Goal: Task Accomplishment & Management: Complete application form

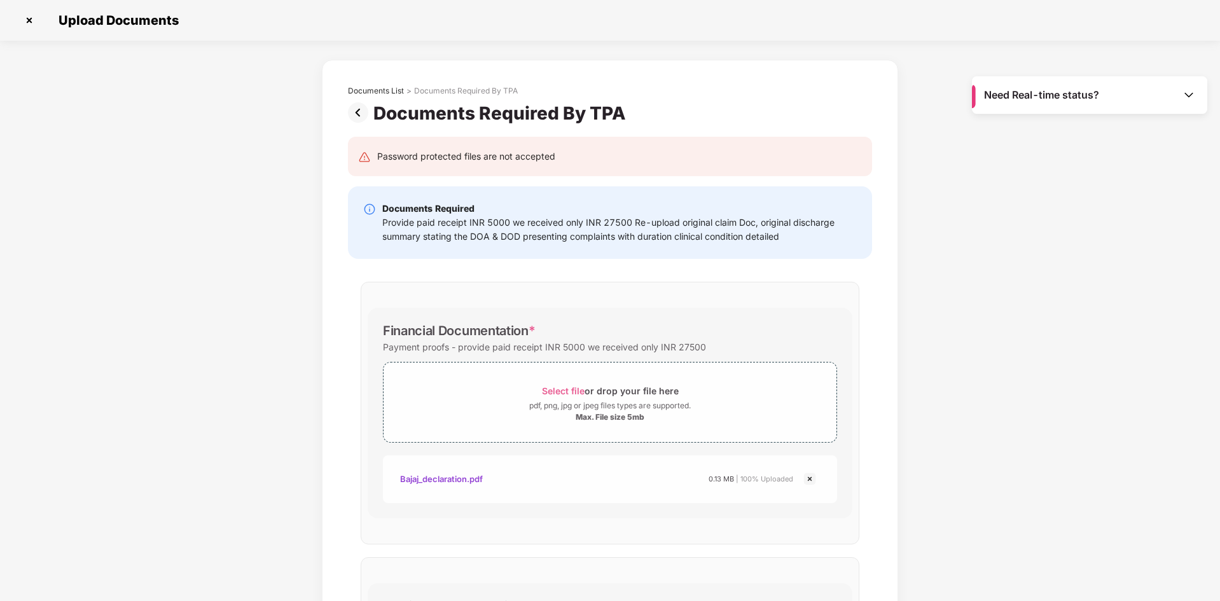
click at [363, 117] on img at bounding box center [360, 112] width 25 height 20
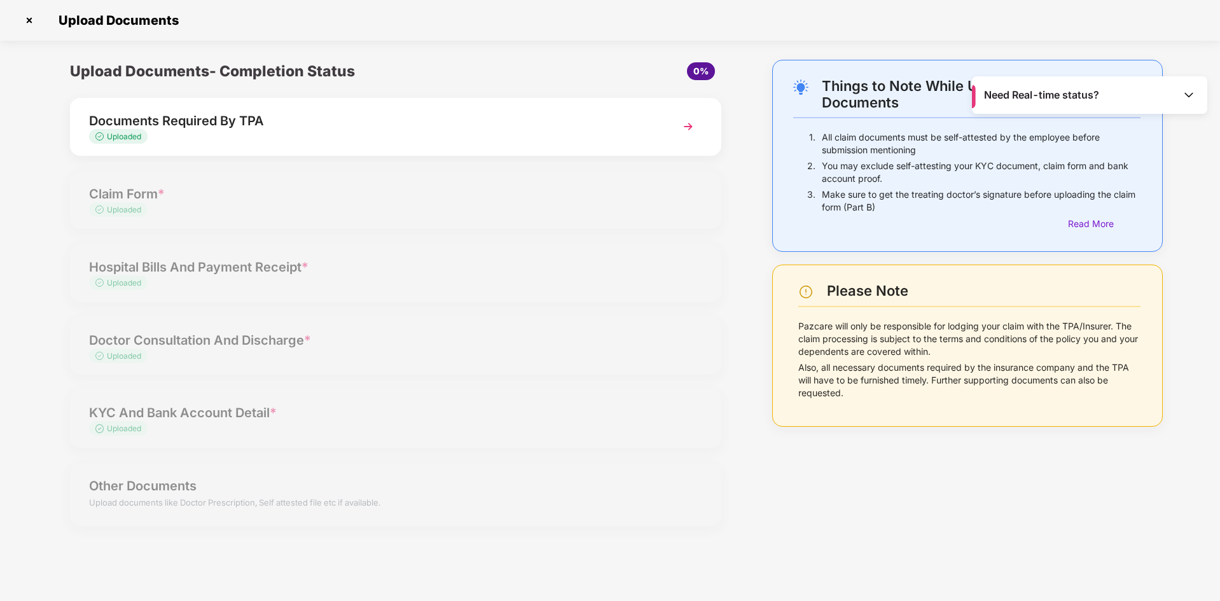
click at [447, 117] on div "Documents Required By TPA" at bounding box center [370, 121] width 562 height 20
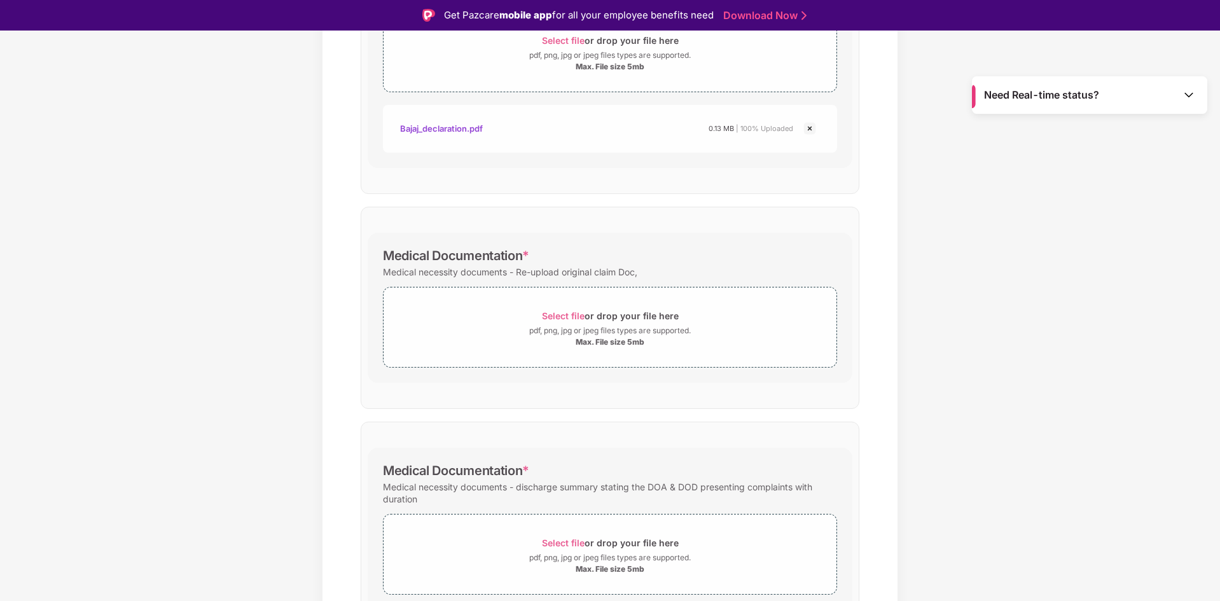
scroll to position [382, 0]
click at [575, 317] on span "Select file" at bounding box center [563, 315] width 43 height 11
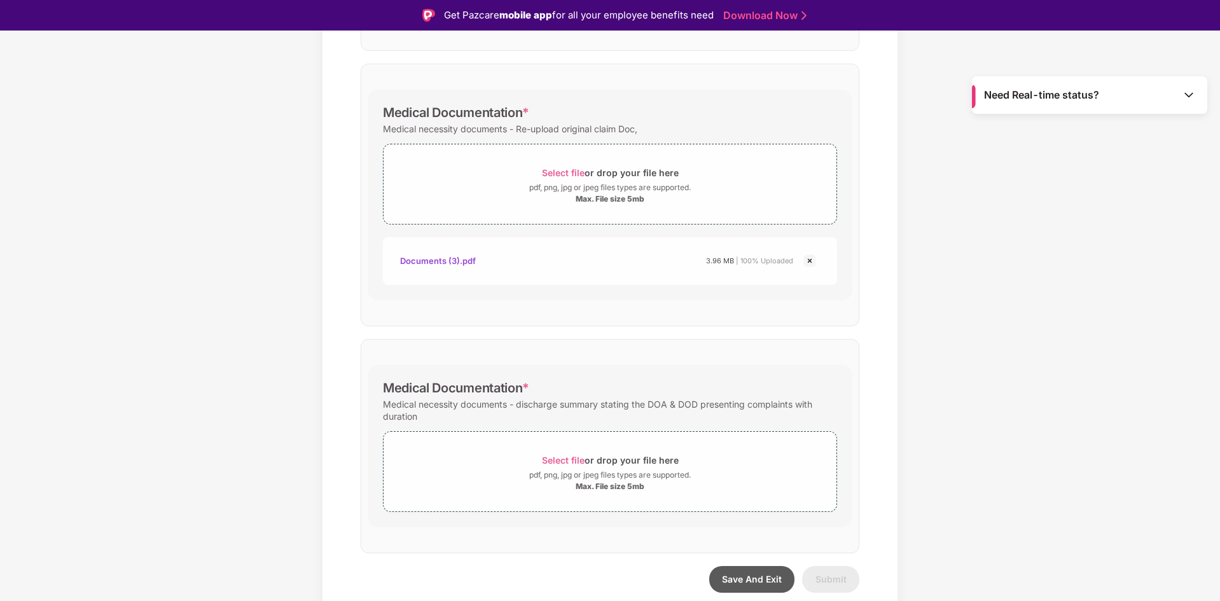
scroll to position [524, 0]
click at [811, 261] on img at bounding box center [809, 260] width 15 height 15
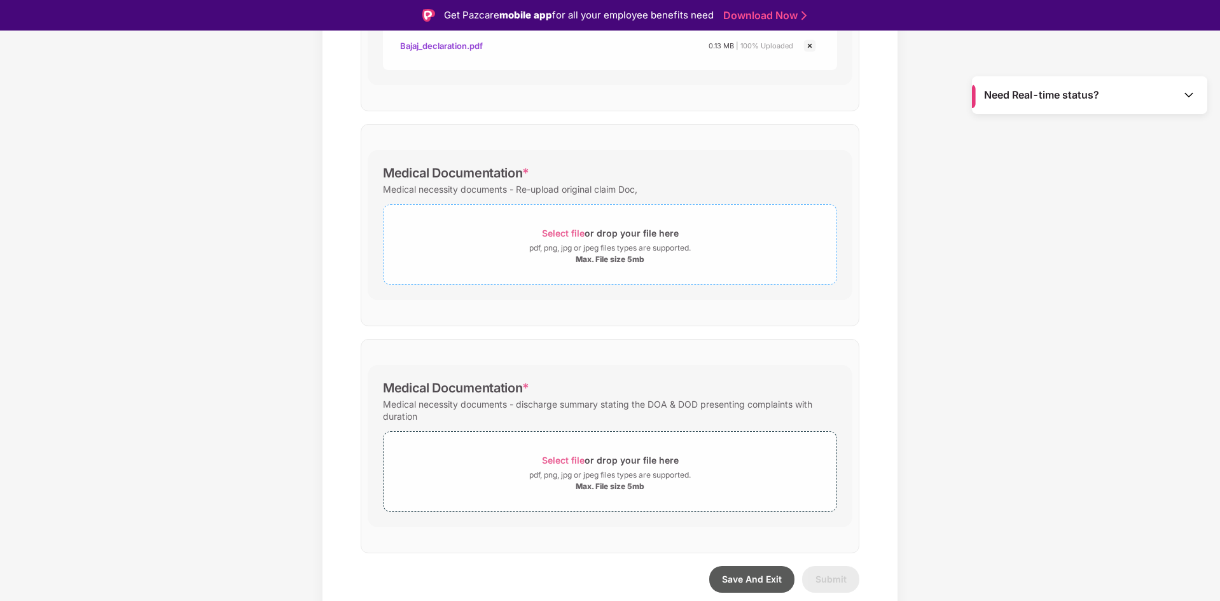
click at [556, 235] on span "Select file" at bounding box center [563, 233] width 43 height 11
click at [212, 62] on div "Documents List > Documents Required By TPA Documents Required By TPA Password p…" at bounding box center [610, 129] width 1220 height 1005
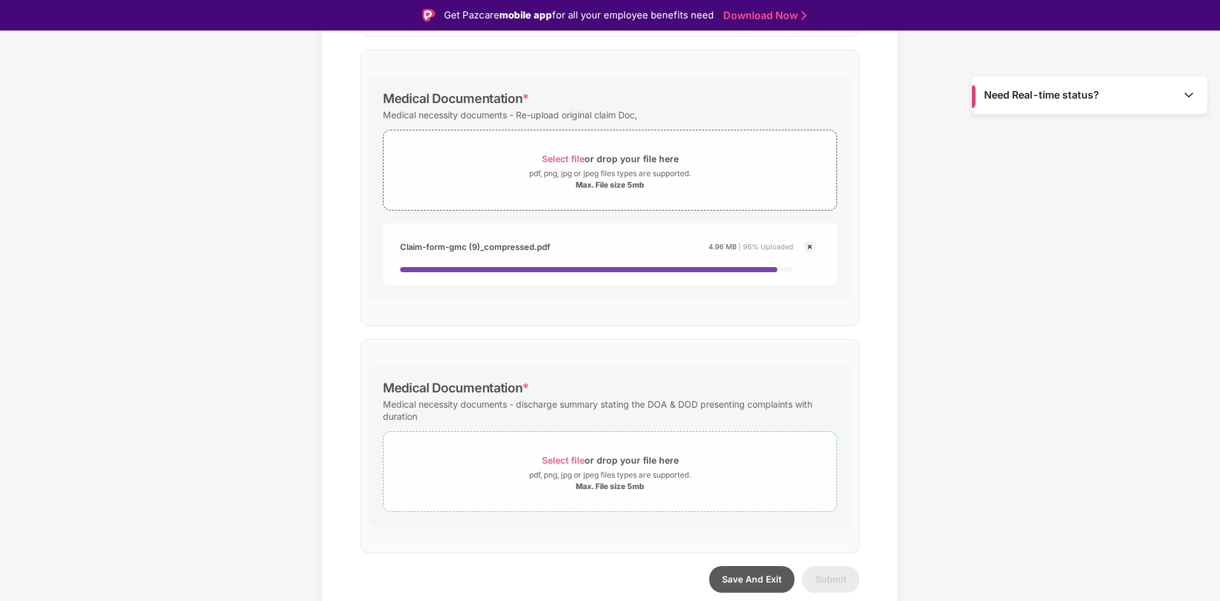
click at [582, 459] on span "Select file" at bounding box center [563, 460] width 43 height 11
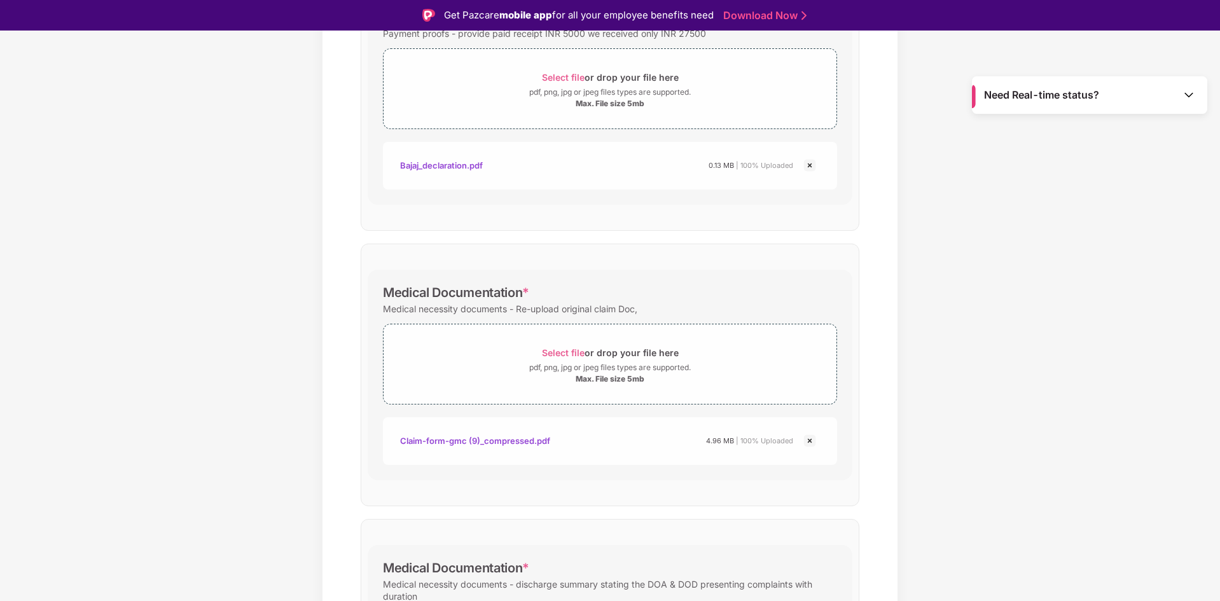
scroll to position [585, 0]
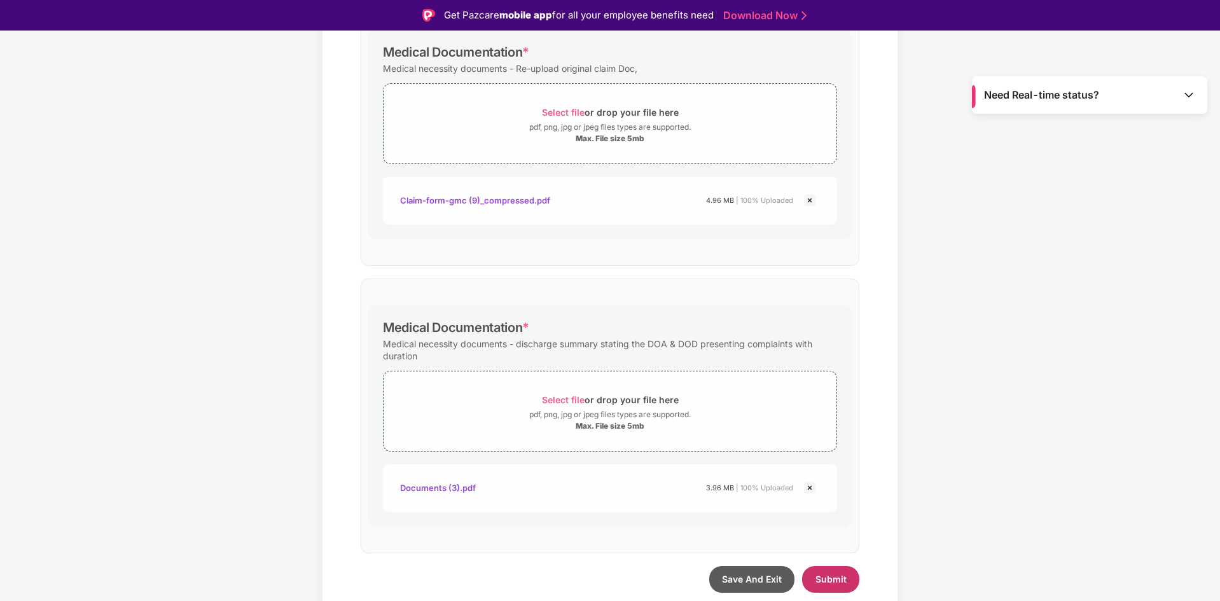
click at [816, 579] on span "Submit" at bounding box center [831, 579] width 31 height 11
click at [833, 582] on span "Submit" at bounding box center [831, 579] width 31 height 11
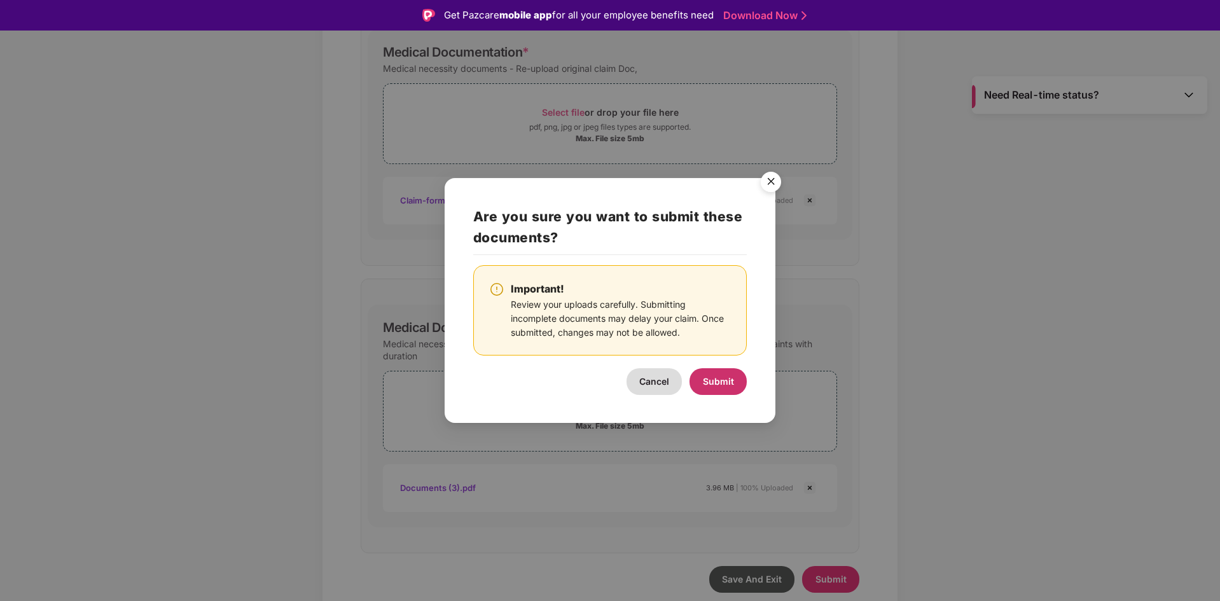
click at [718, 376] on span "Submit" at bounding box center [718, 381] width 31 height 11
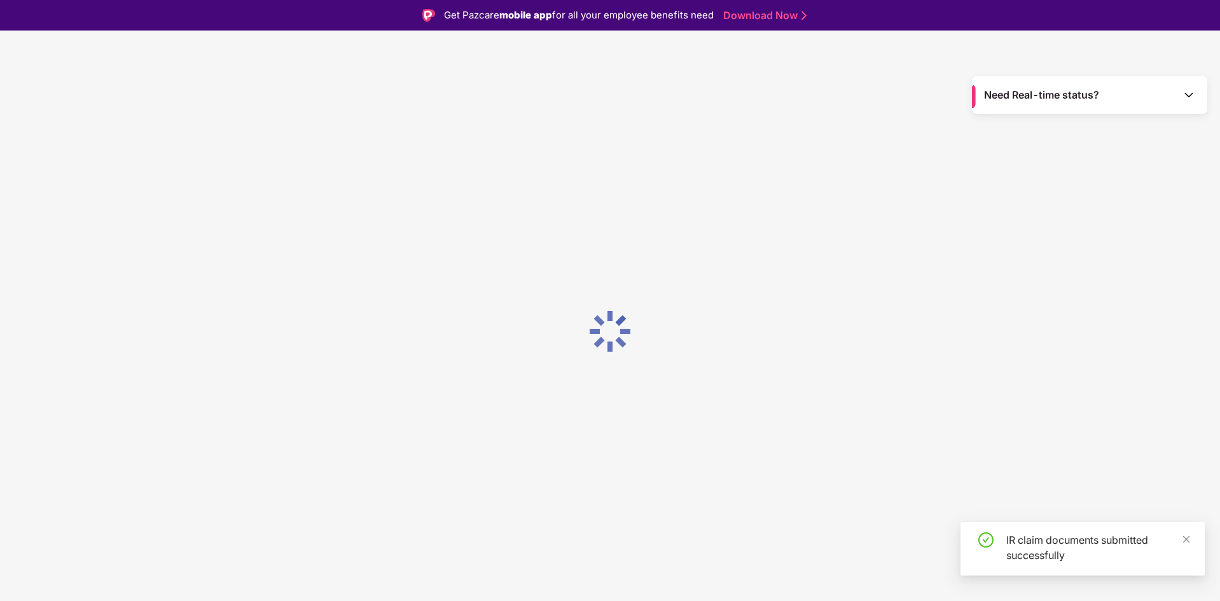
scroll to position [0, 0]
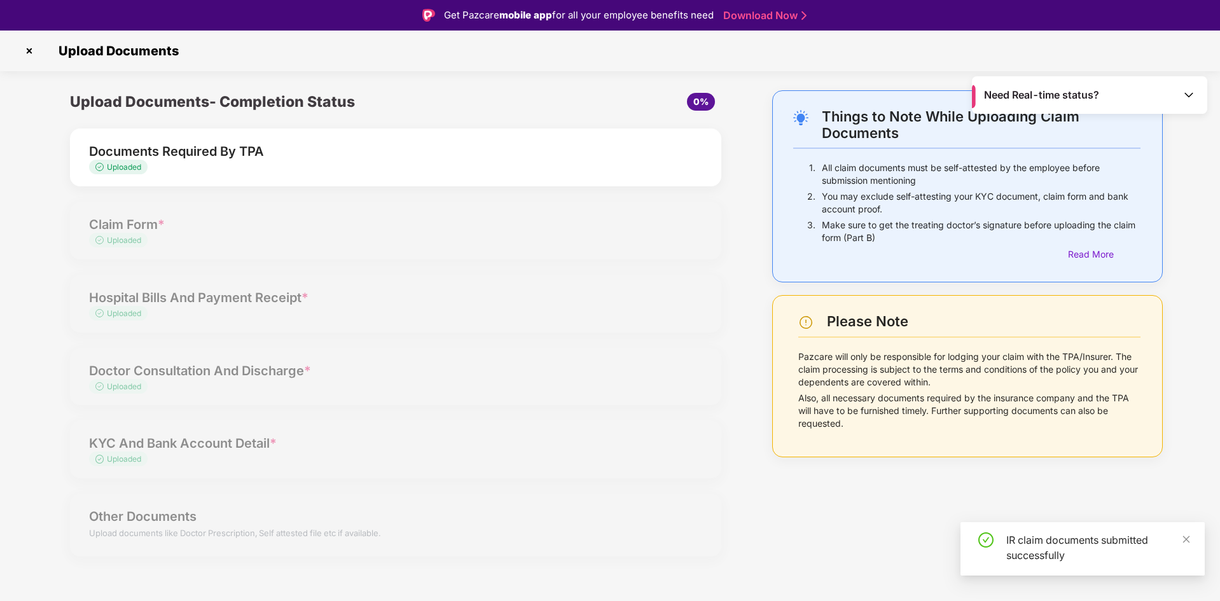
click at [317, 165] on div "Uploaded" at bounding box center [370, 168] width 562 height 12
click at [25, 45] on img at bounding box center [29, 51] width 20 height 20
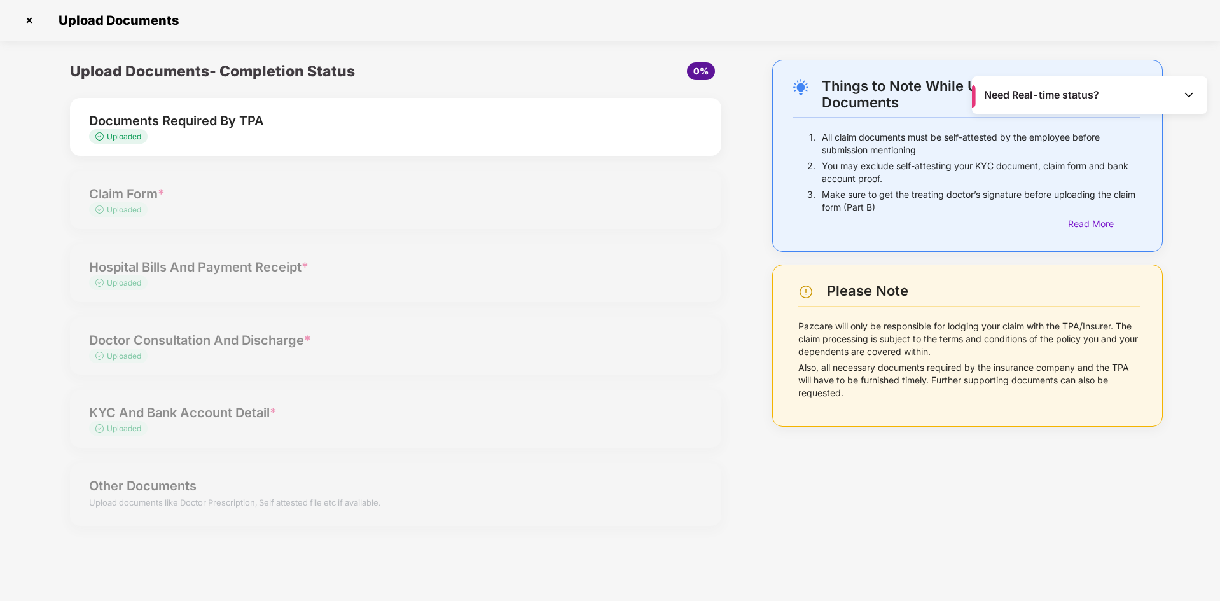
click at [27, 22] on img at bounding box center [29, 20] width 20 height 20
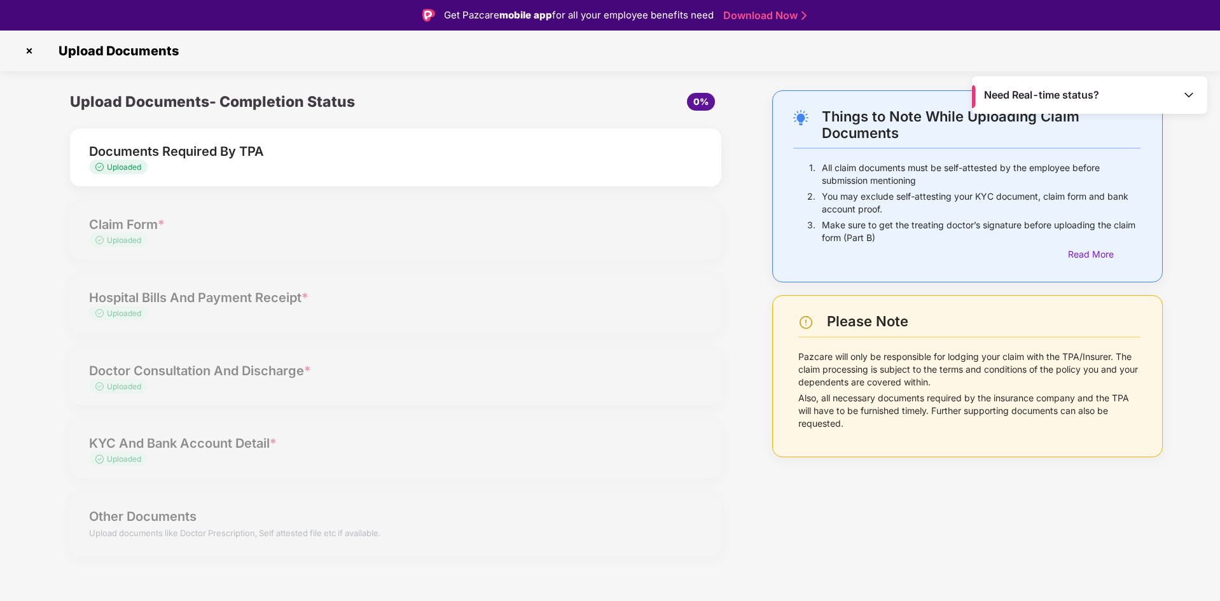
click at [51, 58] on span "Upload Documents" at bounding box center [115, 50] width 139 height 15
click at [26, 53] on img at bounding box center [29, 51] width 20 height 20
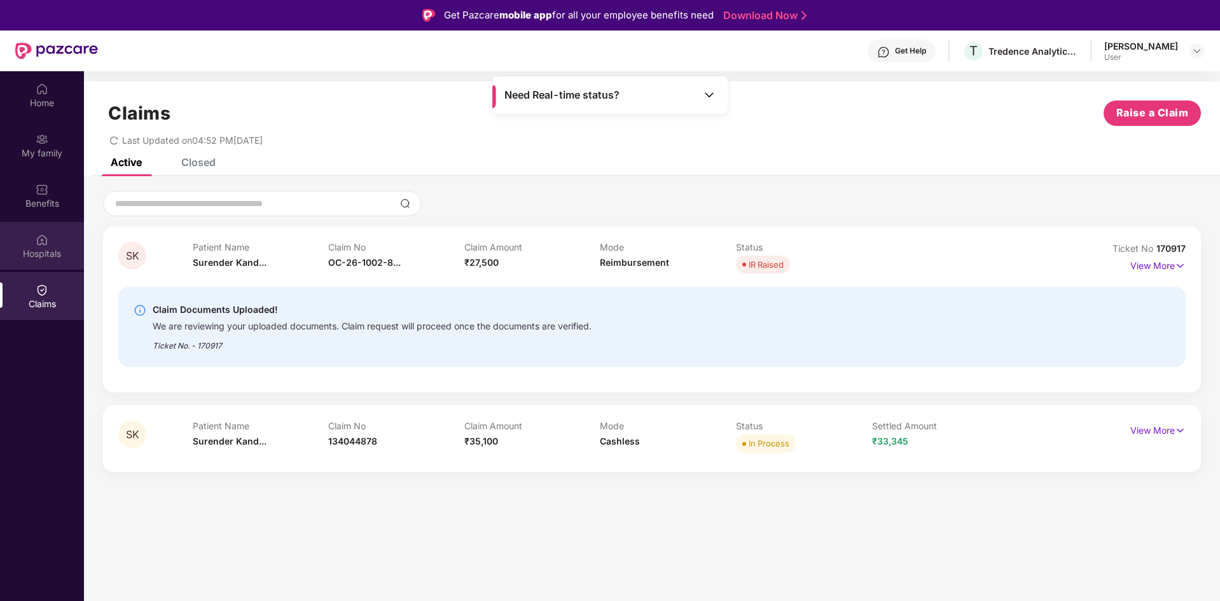
click at [33, 248] on div "Hospitals" at bounding box center [42, 253] width 84 height 13
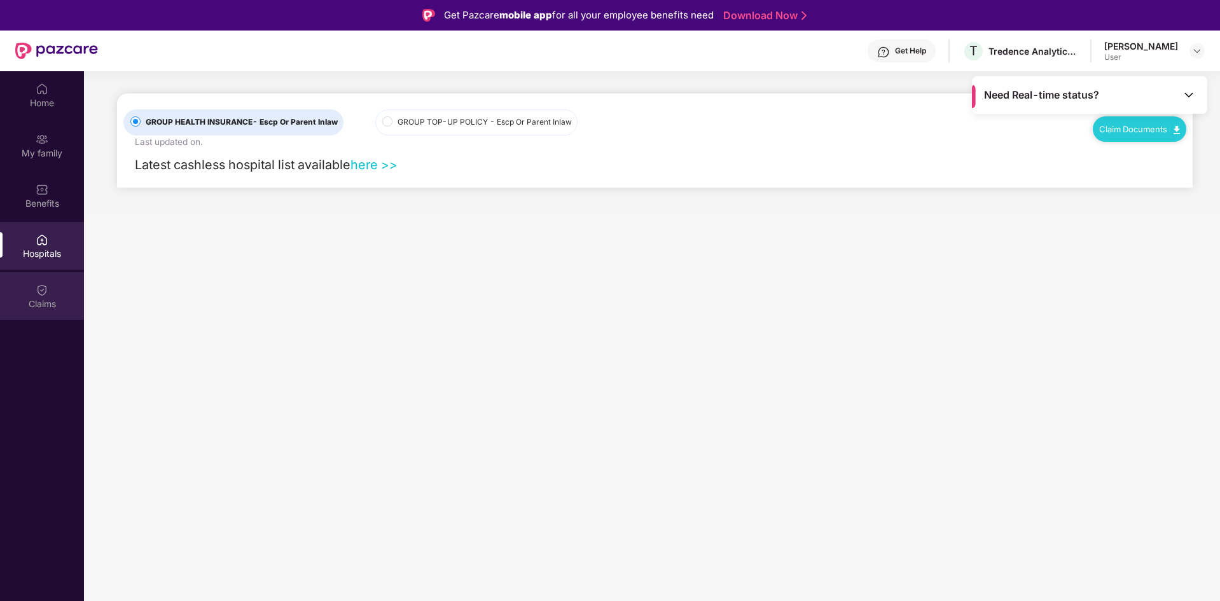
click at [46, 293] on img at bounding box center [42, 290] width 13 height 13
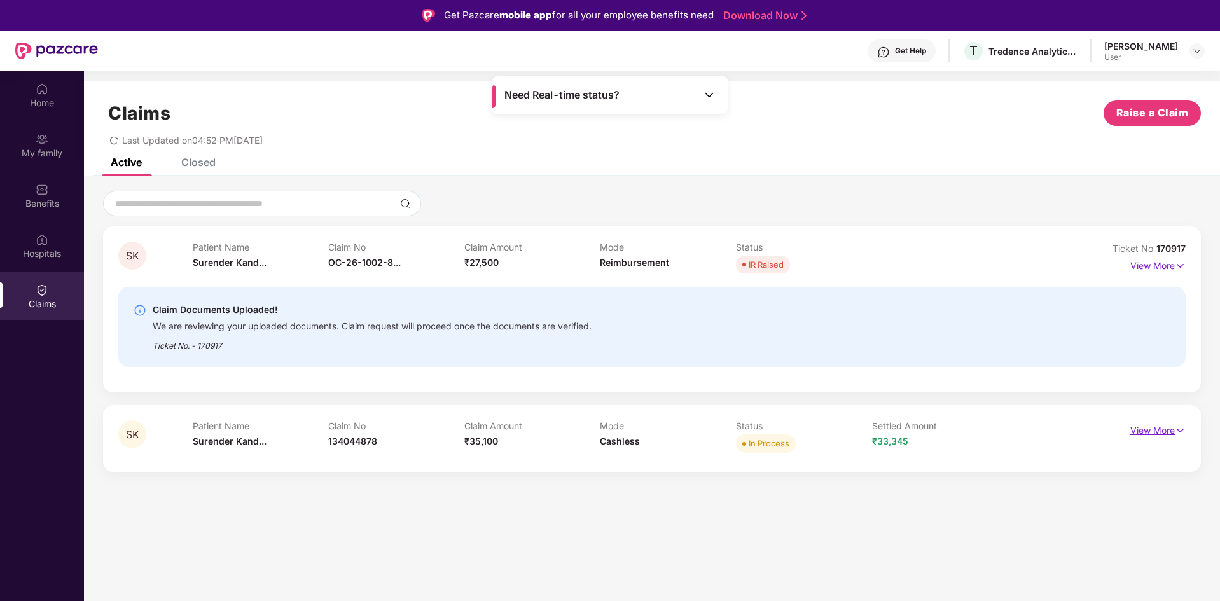
click at [1144, 433] on p "View More" at bounding box center [1158, 429] width 55 height 17
